Goal: Task Accomplishment & Management: Use online tool/utility

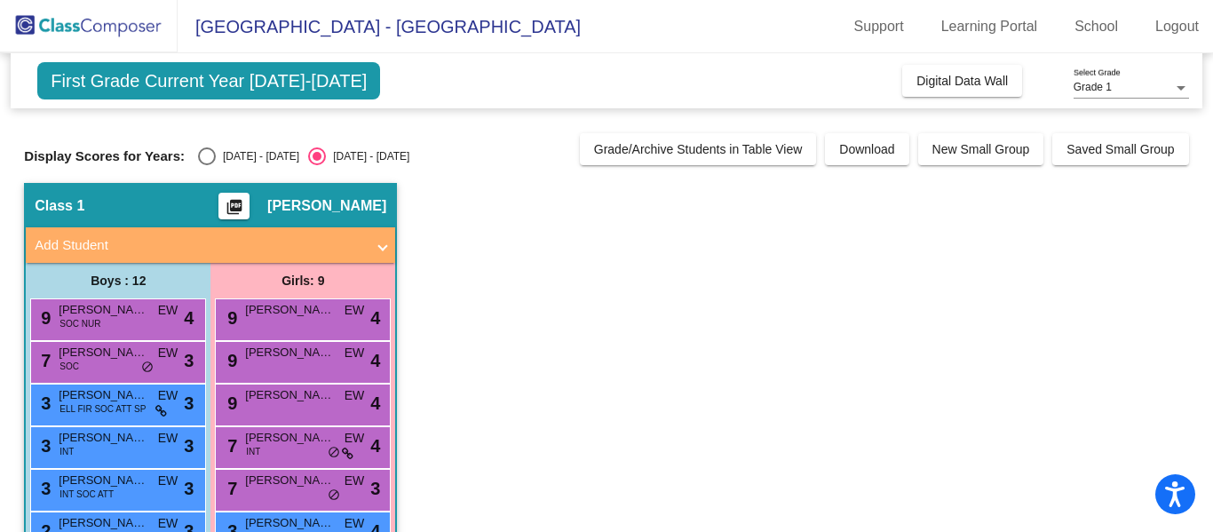
click at [92, 27] on img at bounding box center [89, 26] width 178 height 52
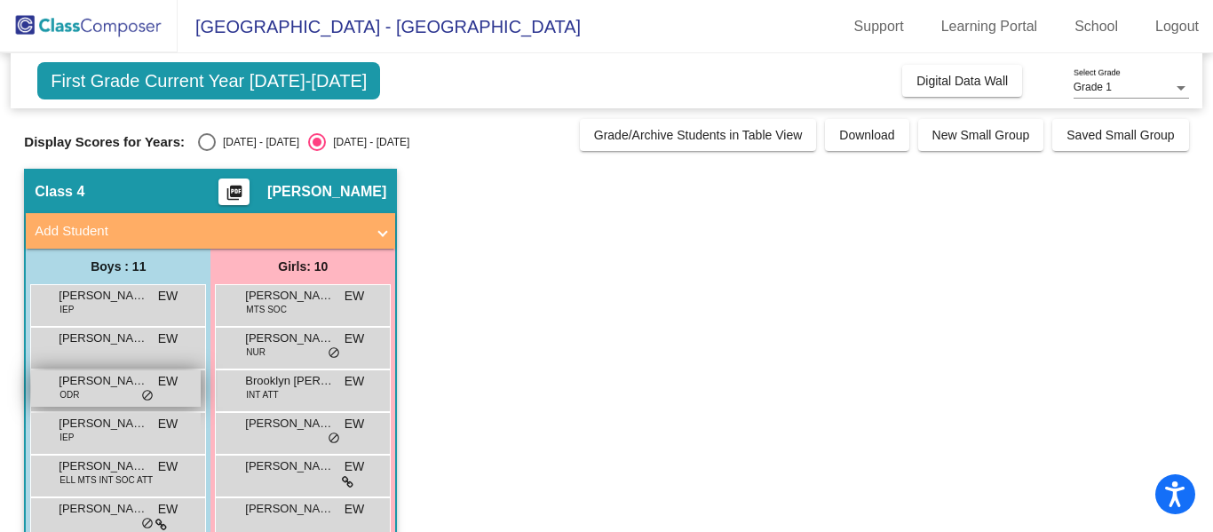
click at [146, 395] on span "do_not_disturb_alt" at bounding box center [147, 396] width 12 height 14
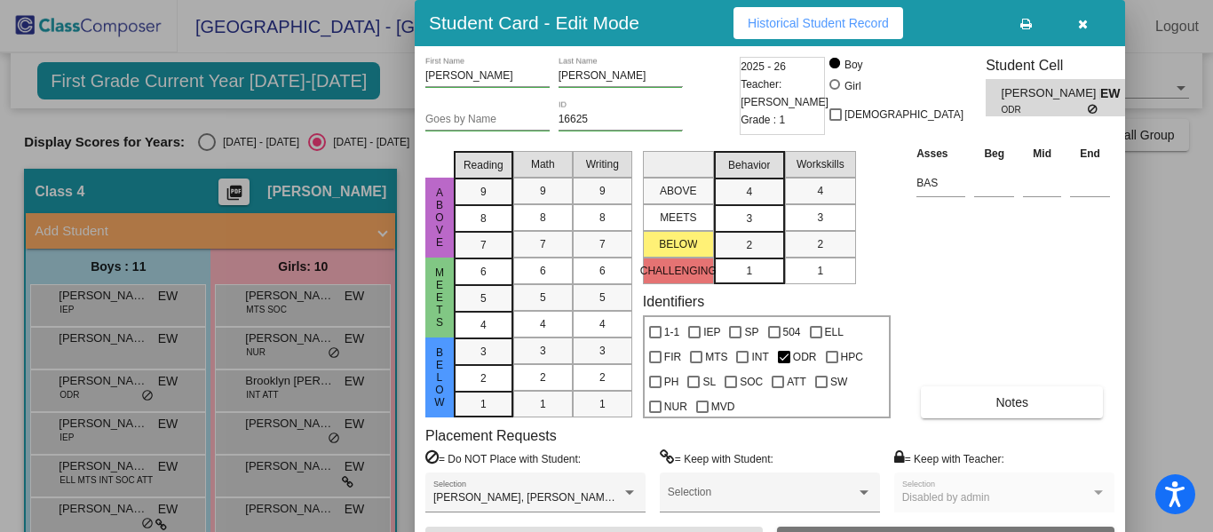
click at [931, 254] on div "Asses Beg Mid End BAS Notes" at bounding box center [1013, 281] width 202 height 274
drag, startPoint x: 1210, startPoint y: 228, endPoint x: 1212, endPoint y: 320, distance: 91.5
click at [1212, 320] on div at bounding box center [606, 266] width 1213 height 532
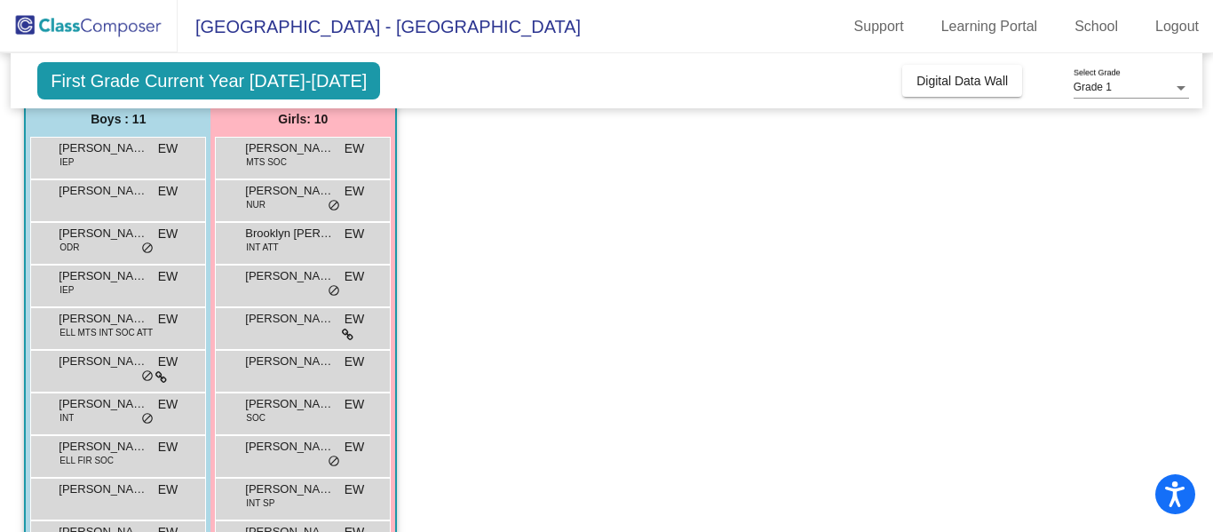
scroll to position [186, 0]
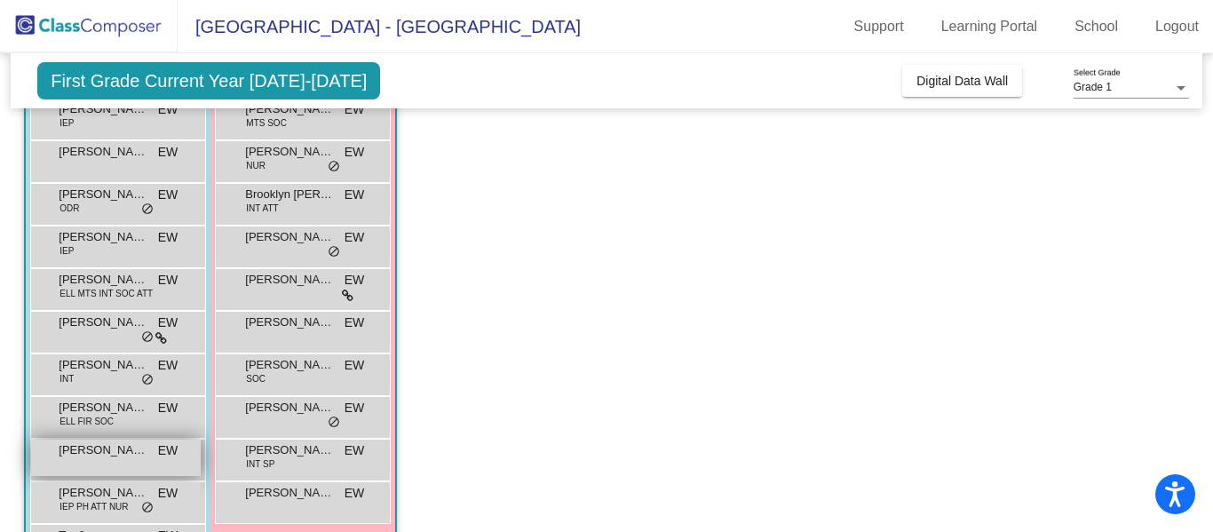
click at [120, 470] on div "Shane Stenzel EW lock do_not_disturb_alt" at bounding box center [116, 457] width 170 height 36
